Goal: Navigation & Orientation: Find specific page/section

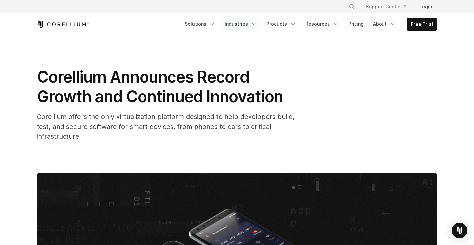
click at [257, 24] on icon "Navigation Menu" at bounding box center [254, 24] width 7 height 7
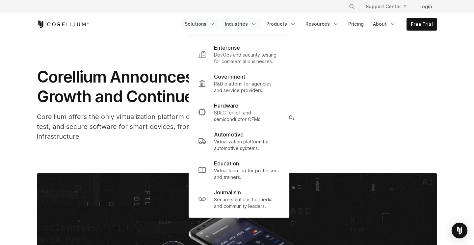
click at [216, 22] on icon "Navigation Menu" at bounding box center [212, 24] width 7 height 7
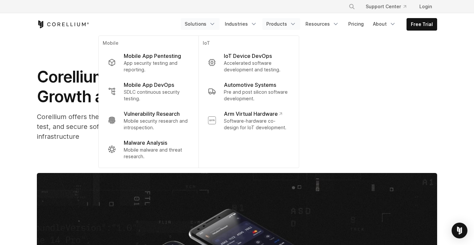
click at [296, 23] on icon "Navigation Menu" at bounding box center [293, 24] width 7 height 7
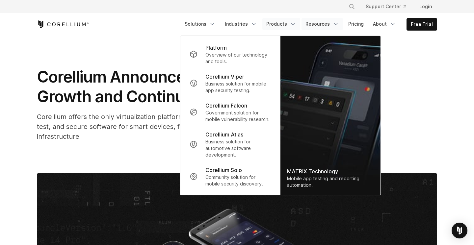
click at [339, 23] on icon "Navigation Menu" at bounding box center [336, 24] width 7 height 7
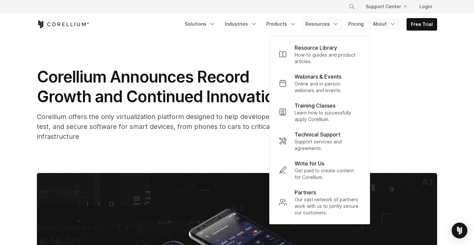
click at [393, 22] on icon "Navigation Menu" at bounding box center [393, 24] width 7 height 7
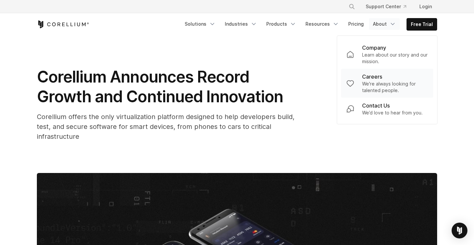
click at [375, 77] on p "Careers" at bounding box center [372, 77] width 20 height 8
